Goal: Book appointment/travel/reservation

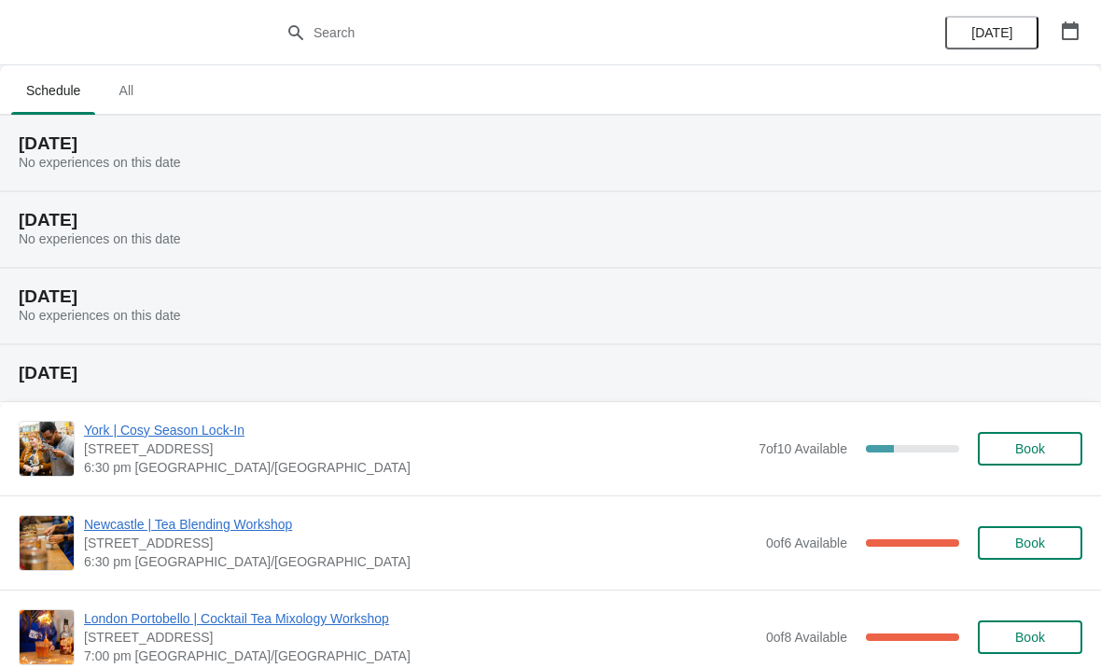
click at [1075, 34] on icon "button" at bounding box center [1070, 30] width 19 height 19
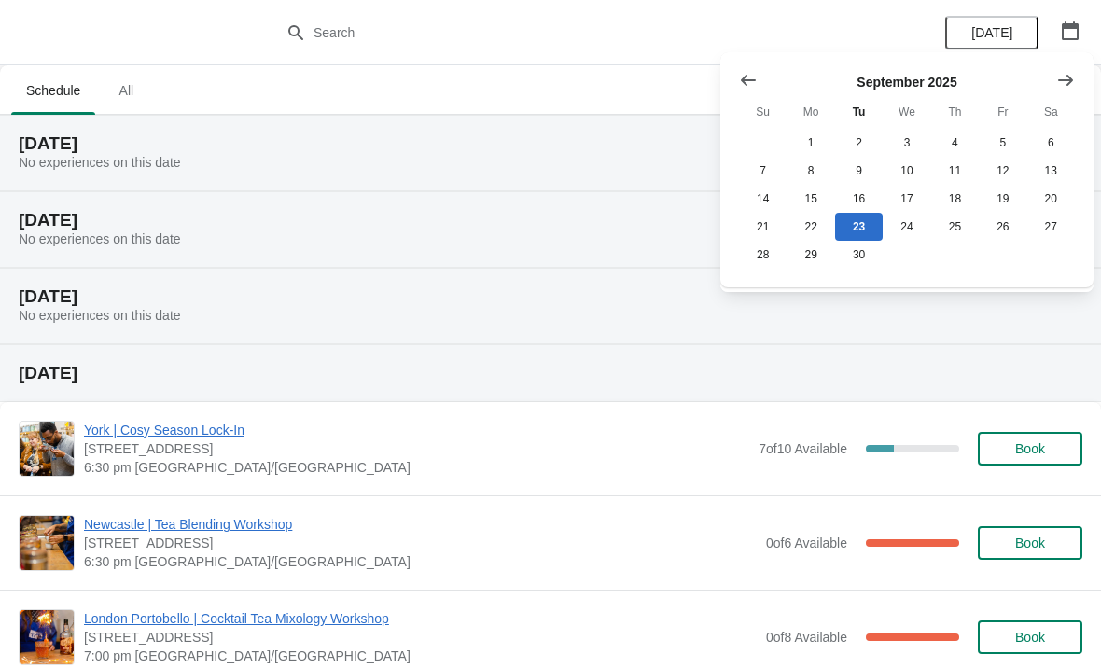
click at [1058, 84] on icon "Show next month, October 2025" at bounding box center [1066, 80] width 19 height 19
click at [1063, 86] on icon "Show next month, November 2025" at bounding box center [1066, 80] width 19 height 19
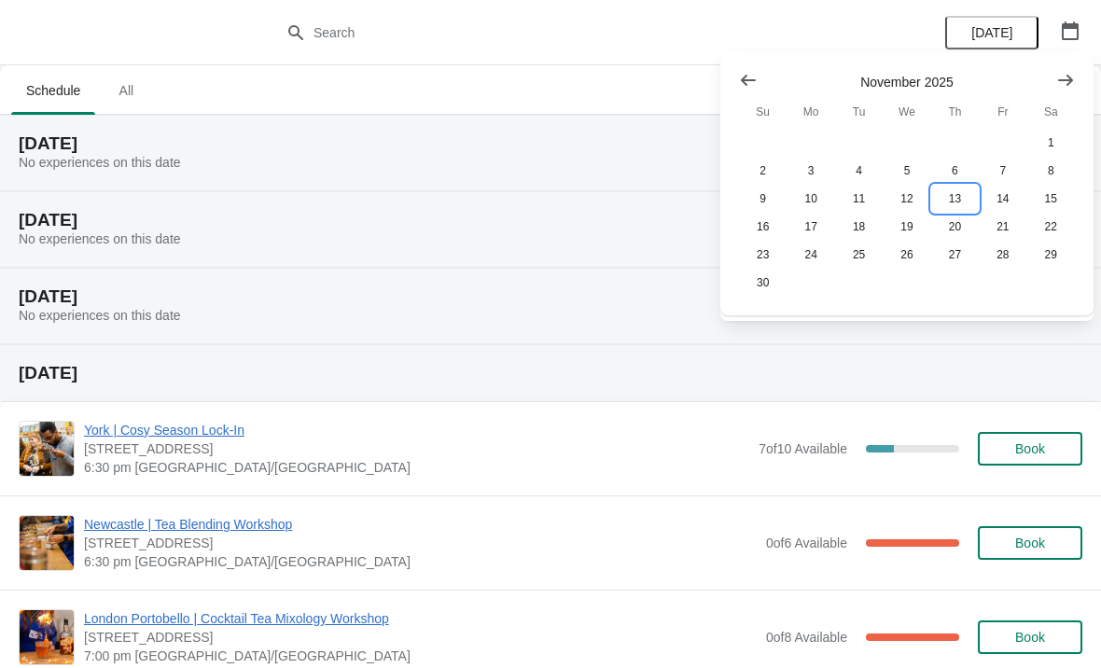
click at [958, 202] on button "13" at bounding box center [956, 199] width 48 height 28
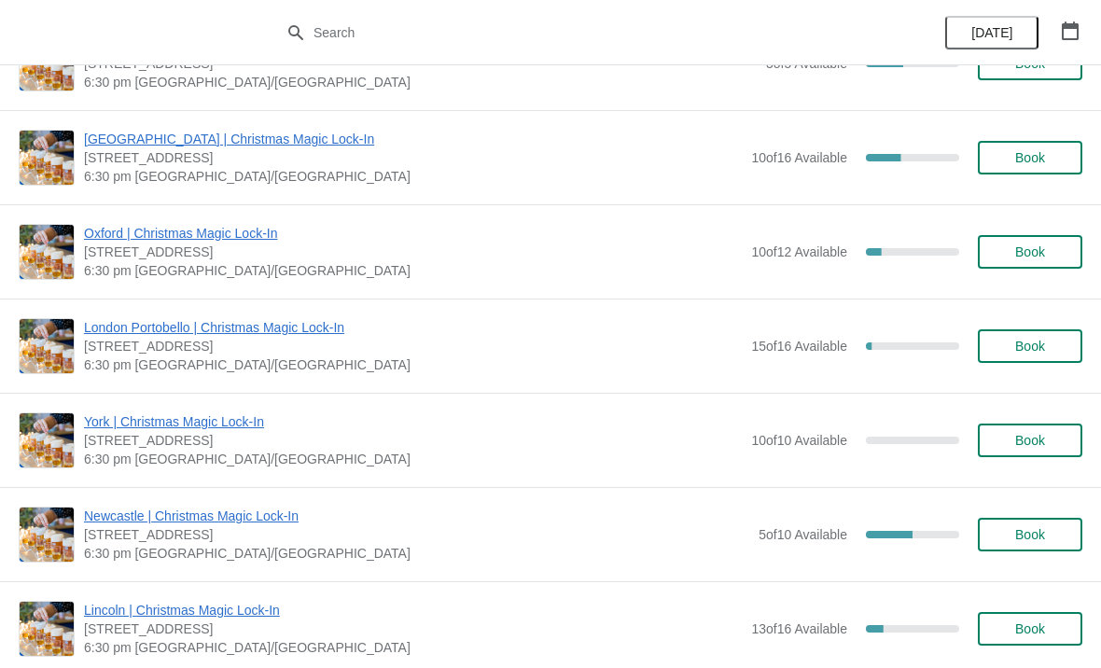
scroll to position [1212, 0]
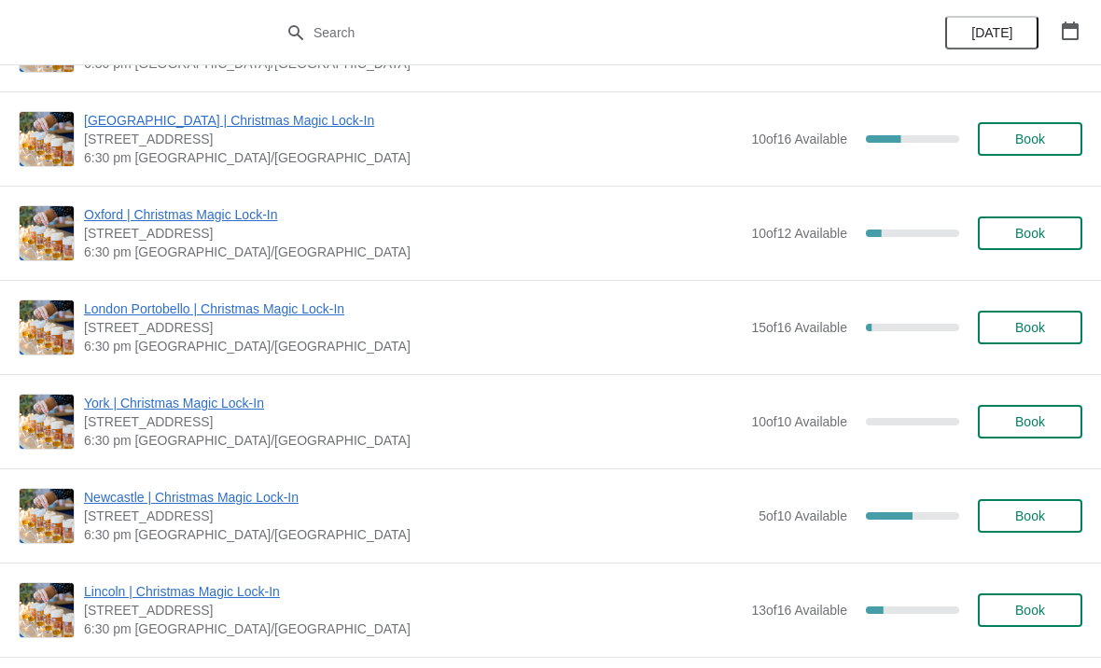
click at [1034, 518] on span "Book" at bounding box center [1031, 516] width 30 height 15
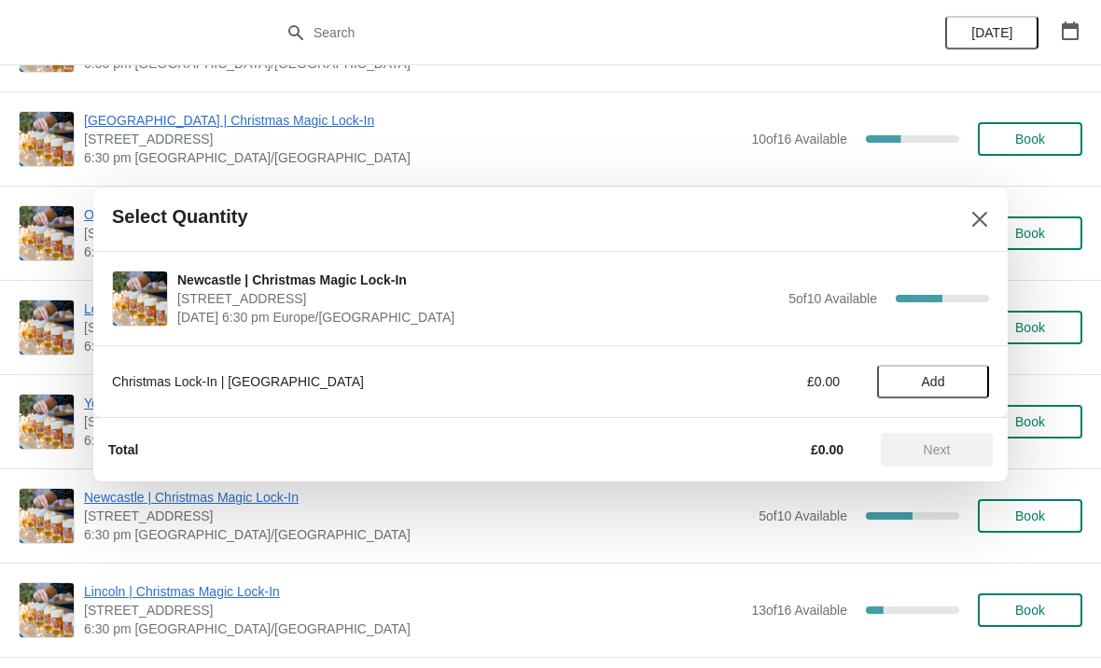
click at [939, 384] on span "Add" at bounding box center [933, 381] width 23 height 15
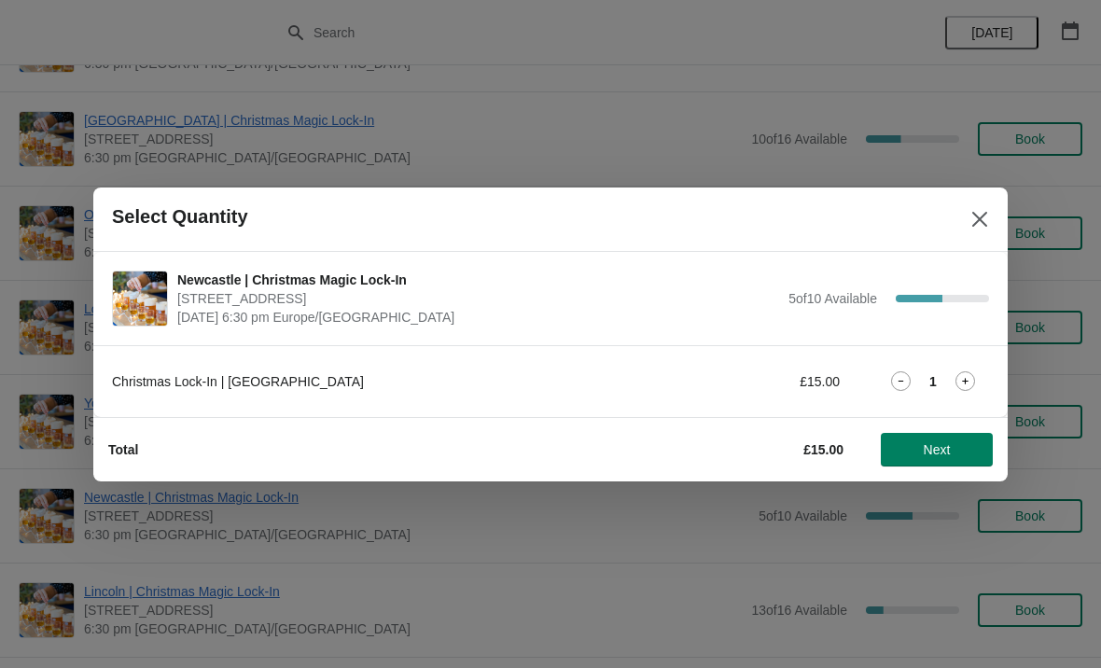
click at [973, 377] on icon at bounding box center [966, 382] width 20 height 20
click at [955, 459] on button "Next" at bounding box center [937, 450] width 112 height 34
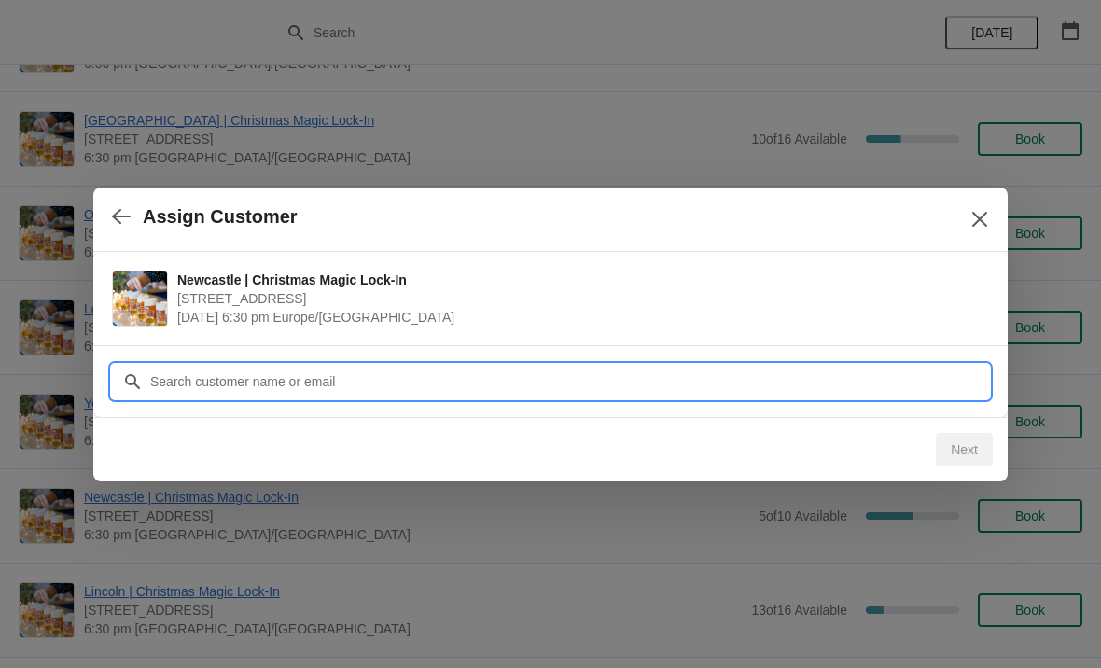
click at [903, 378] on input "Customer" at bounding box center [569, 382] width 840 height 34
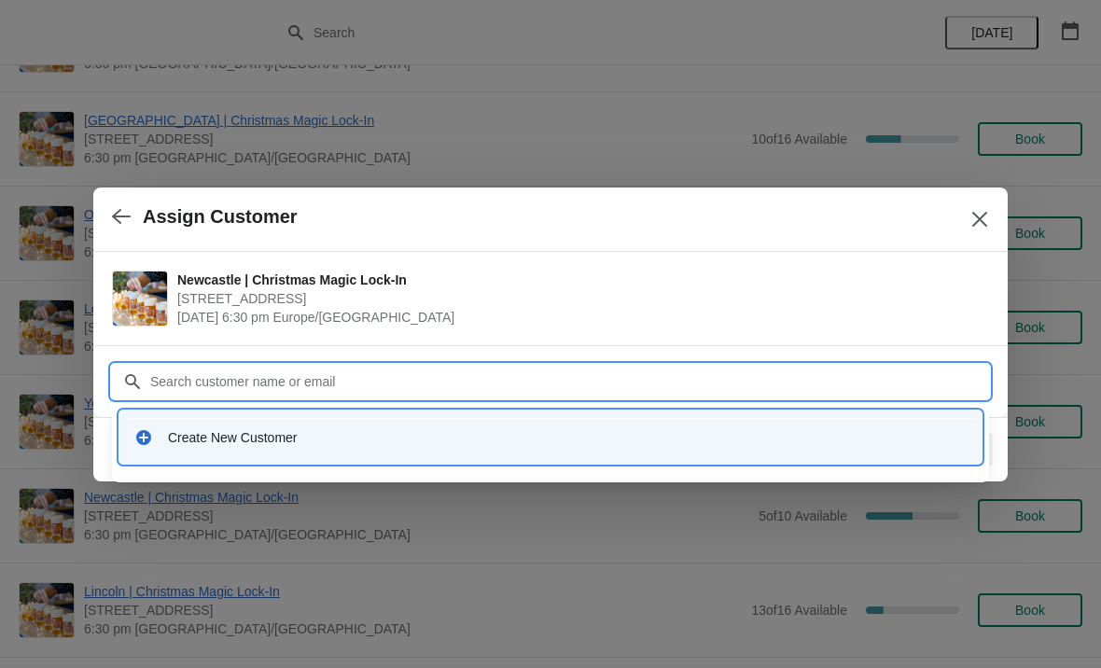
click at [372, 388] on input "Customer" at bounding box center [569, 382] width 840 height 34
paste input "[EMAIL_ADDRESS][DOMAIN_NAME]"
type input "[EMAIL_ADDRESS][DOMAIN_NAME]"
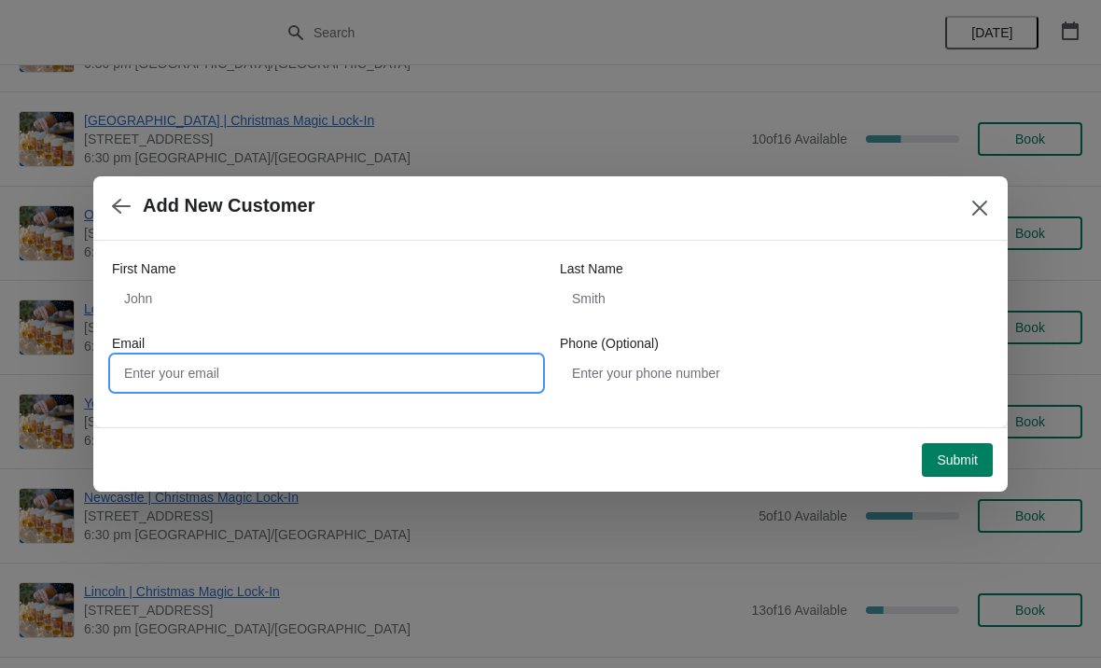
click at [422, 386] on input "Email" at bounding box center [326, 374] width 429 height 34
click at [364, 372] on input "Email" at bounding box center [326, 374] width 429 height 34
paste input "[EMAIL_ADDRESS][DOMAIN_NAME]"
type input "[EMAIL_ADDRESS][DOMAIN_NAME]"
click at [961, 466] on span "Submit" at bounding box center [957, 460] width 41 height 15
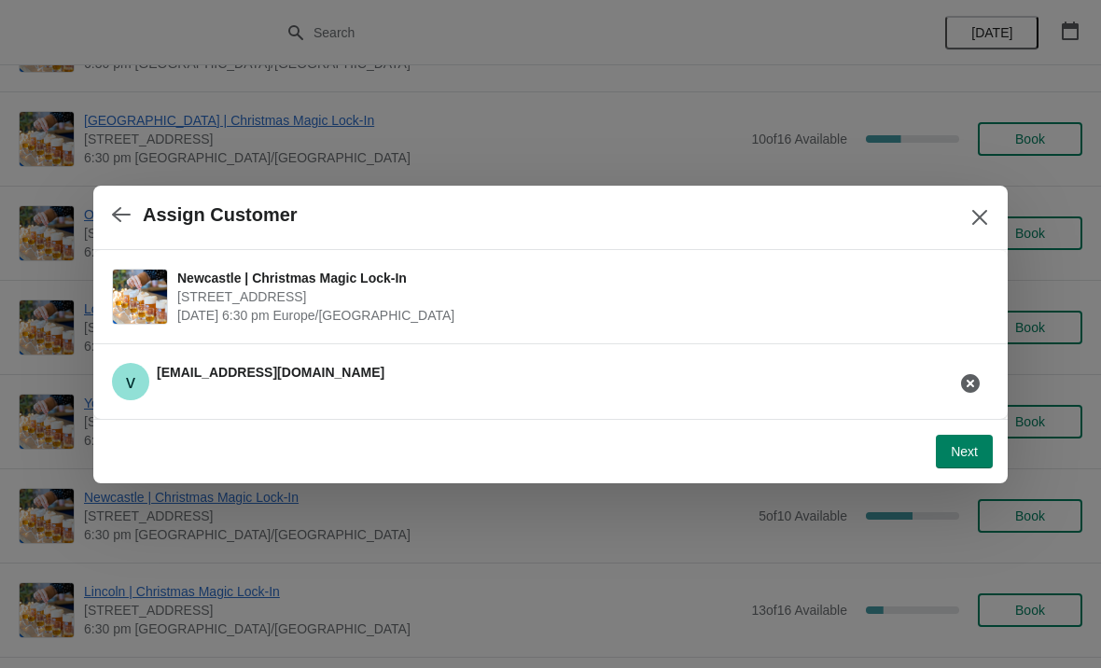
click at [968, 459] on span "Next" at bounding box center [964, 451] width 27 height 15
select select "No"
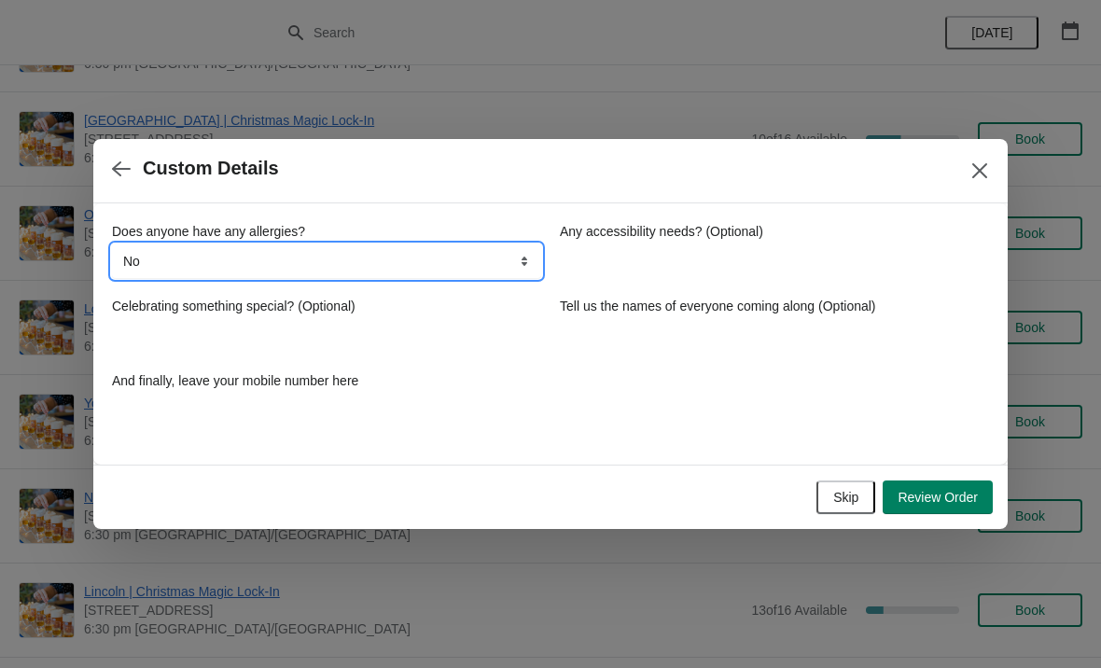
click at [485, 254] on select "No Yes, nuts Yes, wheat Yes, other" at bounding box center [326, 262] width 429 height 34
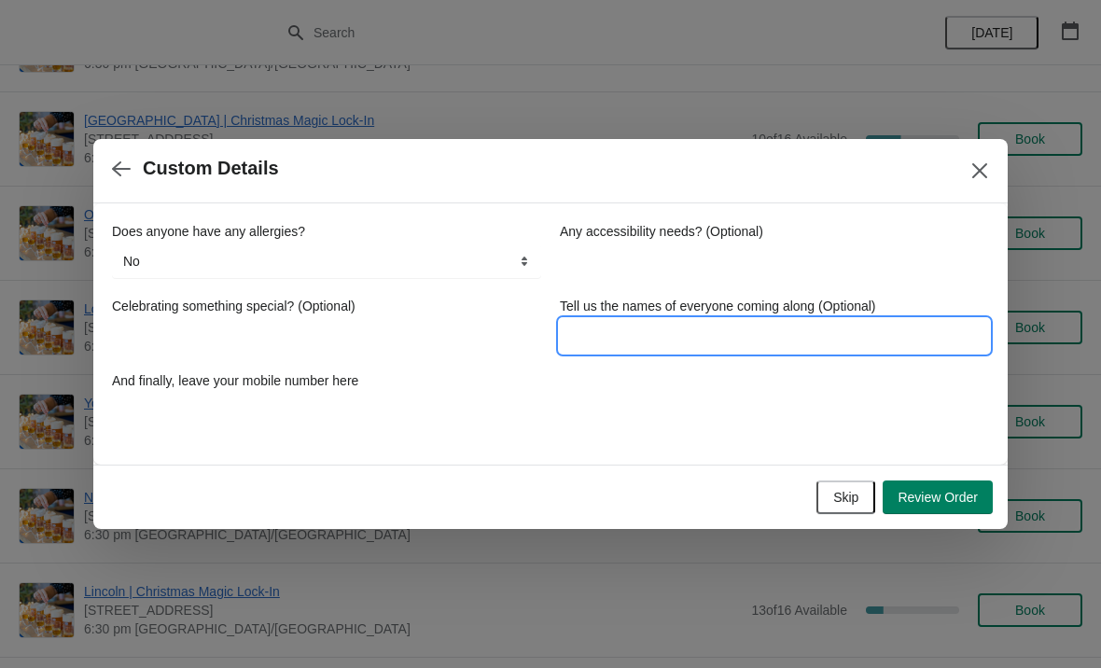
click at [781, 344] on input "Tell us the names of everyone coming along (Optional)" at bounding box center [774, 336] width 429 height 34
type input "Star"
click at [778, 403] on div "Does anyone have any allergies? No Yes, nuts Yes, wheat Yes, other No Any acces…" at bounding box center [550, 324] width 877 height 205
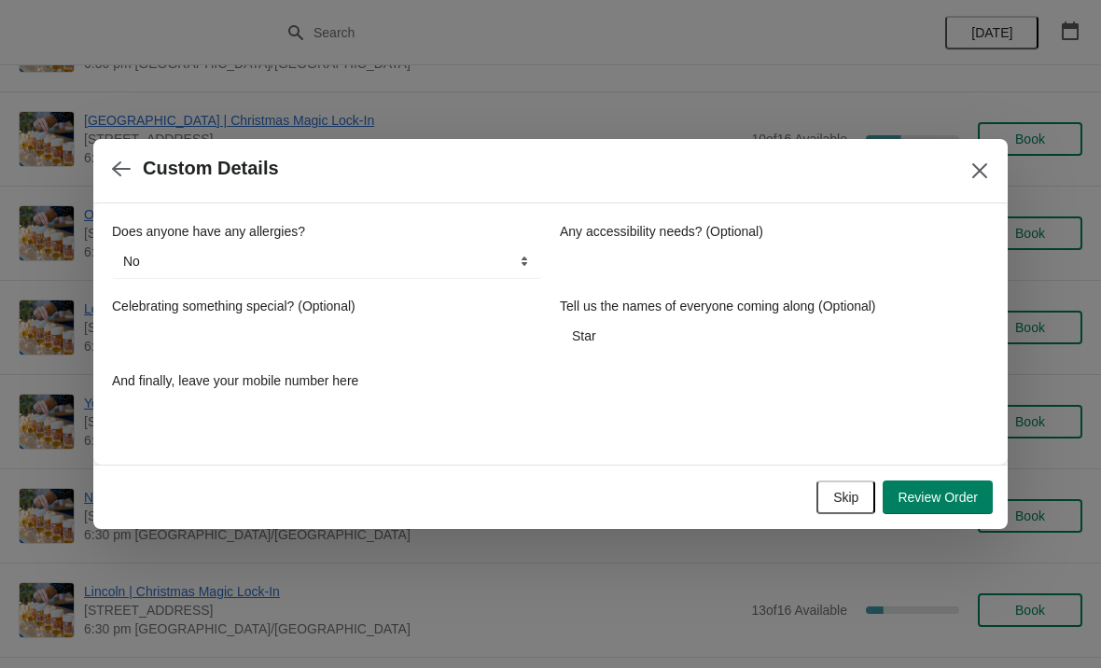
click at [964, 498] on span "Review Order" at bounding box center [938, 497] width 80 height 15
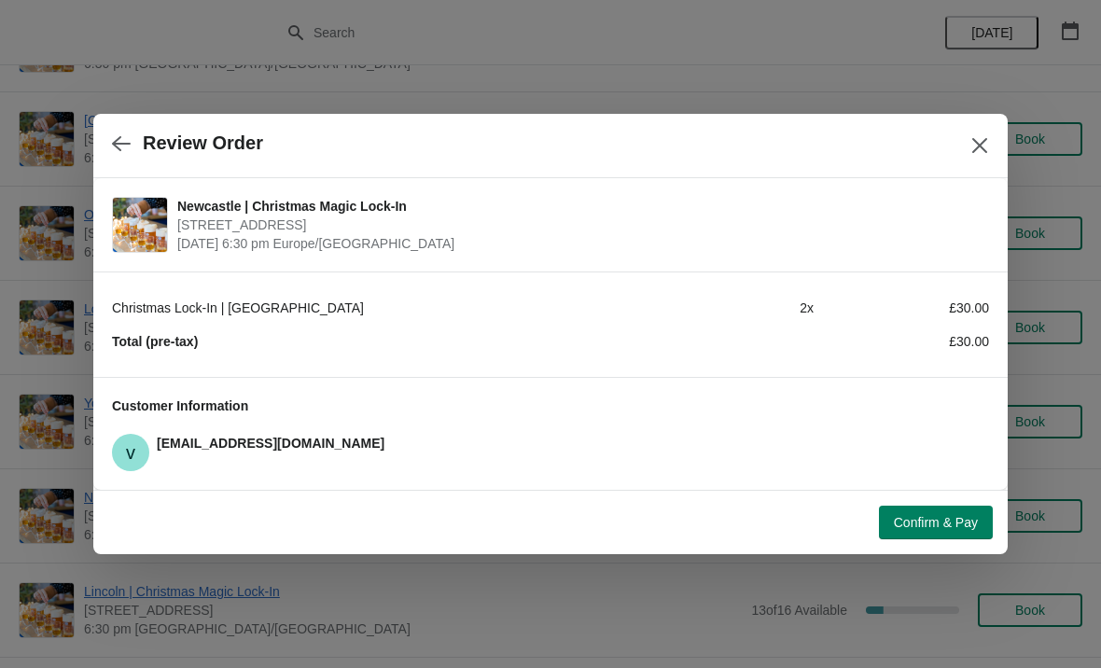
click at [957, 517] on span "Confirm & Pay" at bounding box center [936, 522] width 84 height 15
